Goal: Information Seeking & Learning: Learn about a topic

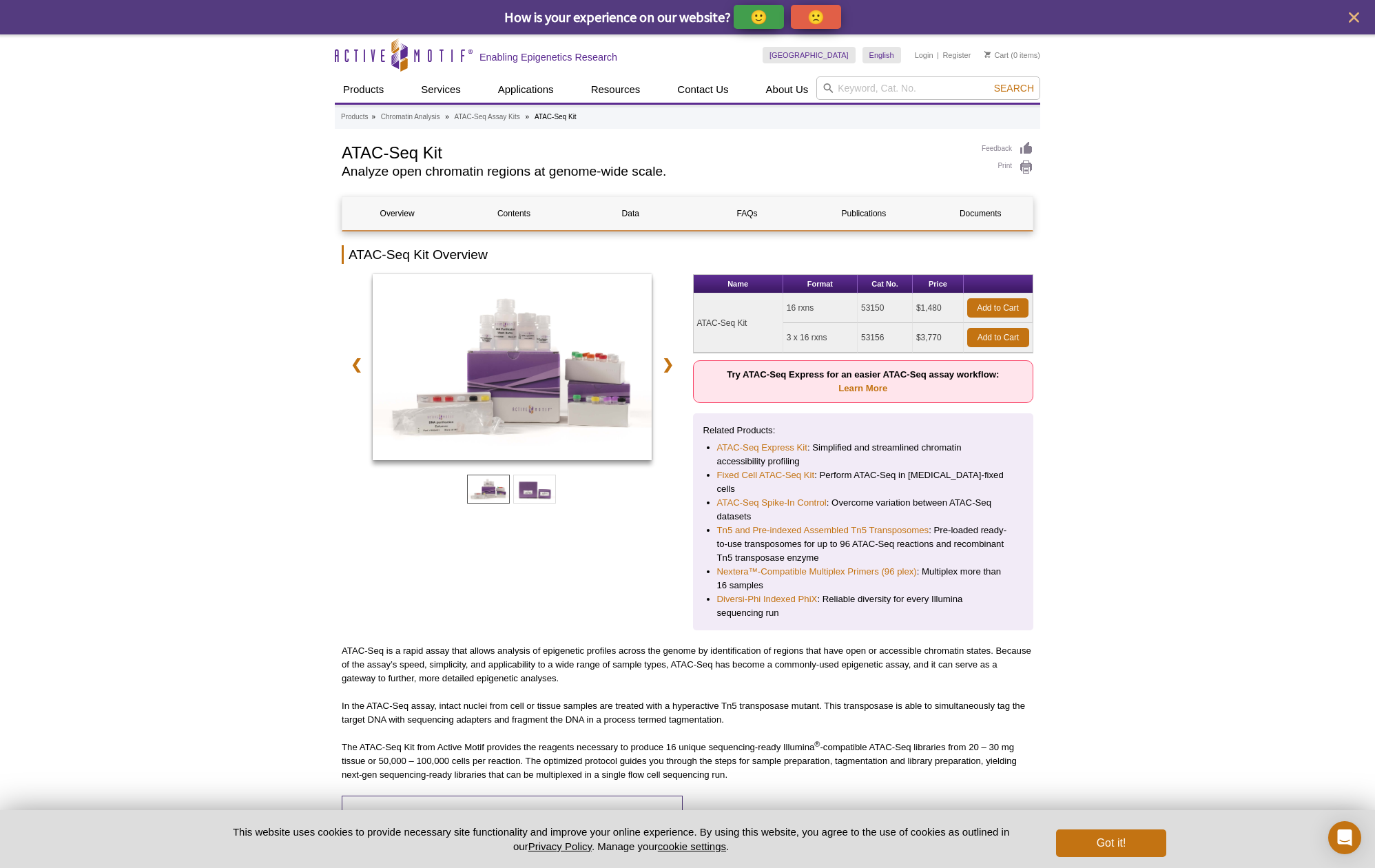
drag, startPoint x: 862, startPoint y: 337, endPoint x: 886, endPoint y: 337, distance: 24.0
click at [886, 337] on td "53156" at bounding box center [885, 338] width 55 height 30
click at [756, 325] on td "ATAC-Seq Kit" at bounding box center [738, 323] width 90 height 59
drag, startPoint x: 697, startPoint y: 323, endPoint x: 928, endPoint y: 334, distance: 231.3
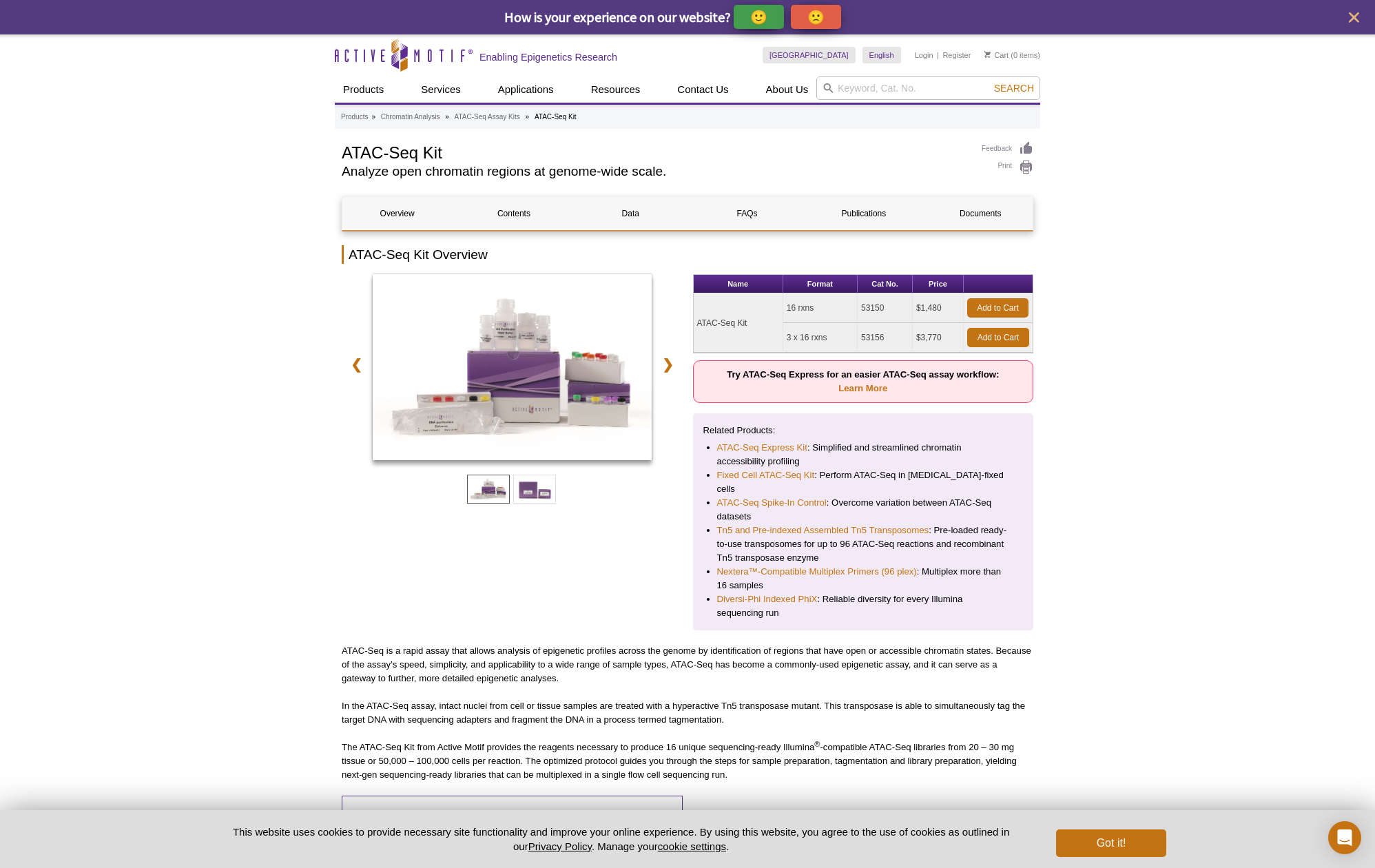
click at [928, 336] on tbody "ATAC-Seq Kit 16 rxns 53150 $1,480 Add to Cart 3 x 16 rxns 53156 $3,770 Add to C…" at bounding box center [864, 323] width 340 height 59
click at [928, 334] on td "$3,770" at bounding box center [938, 338] width 51 height 30
drag, startPoint x: 787, startPoint y: 336, endPoint x: 939, endPoint y: 336, distance: 152.0
click at [939, 336] on tr "3 x 16 rxns 53156 $3,770 Add to Cart" at bounding box center [864, 338] width 340 height 30
copy tr "3 x 16 rxns 53156 $3,770"
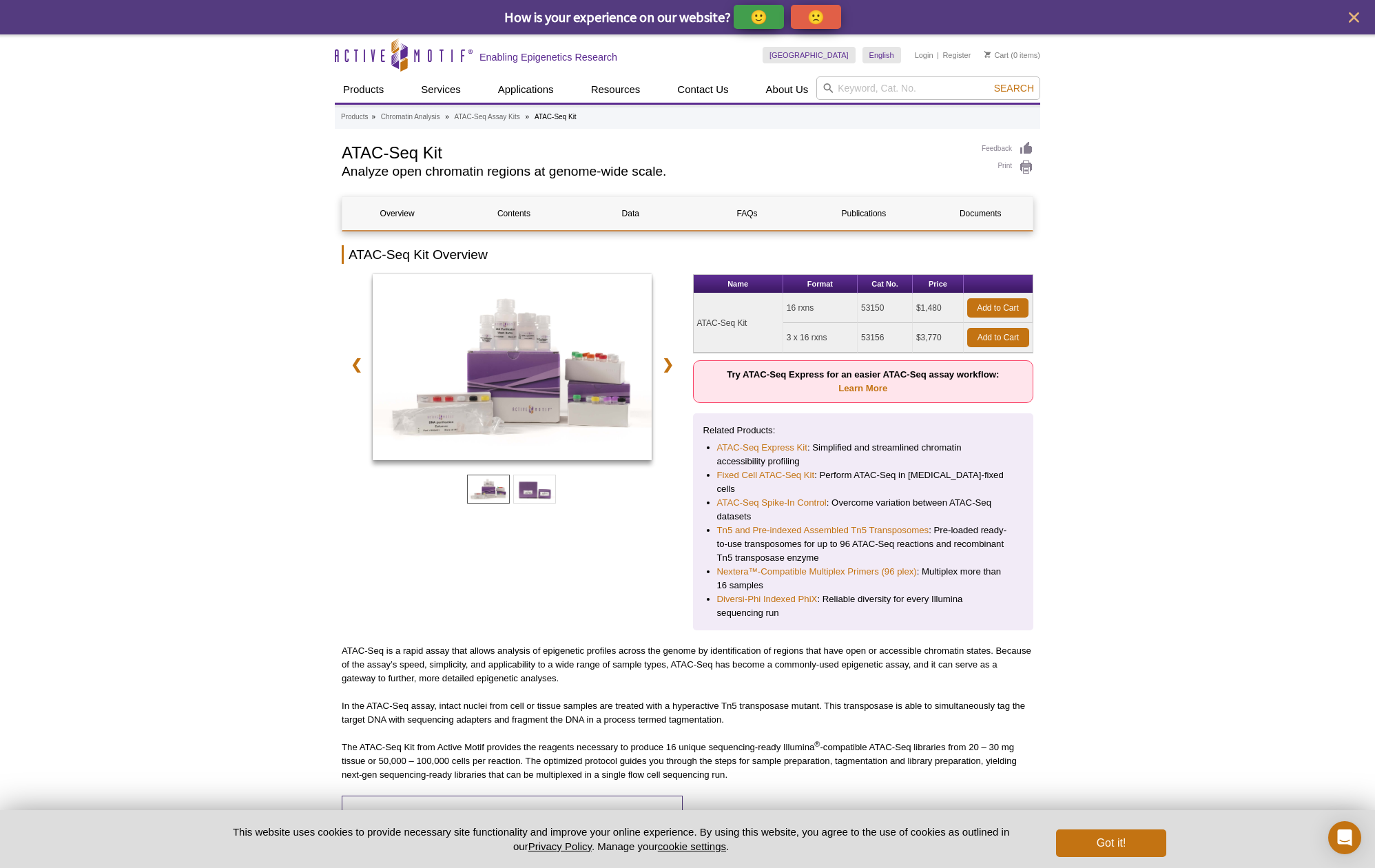
click at [699, 325] on td "ATAC-Seq Kit" at bounding box center [738, 323] width 90 height 59
drag, startPoint x: 697, startPoint y: 324, endPoint x: 747, endPoint y: 324, distance: 50.0
click at [747, 324] on td "ATAC-Seq Kit" at bounding box center [738, 323] width 90 height 59
copy td "ATAC-Seq Kit"
